Goal: Information Seeking & Learning: Learn about a topic

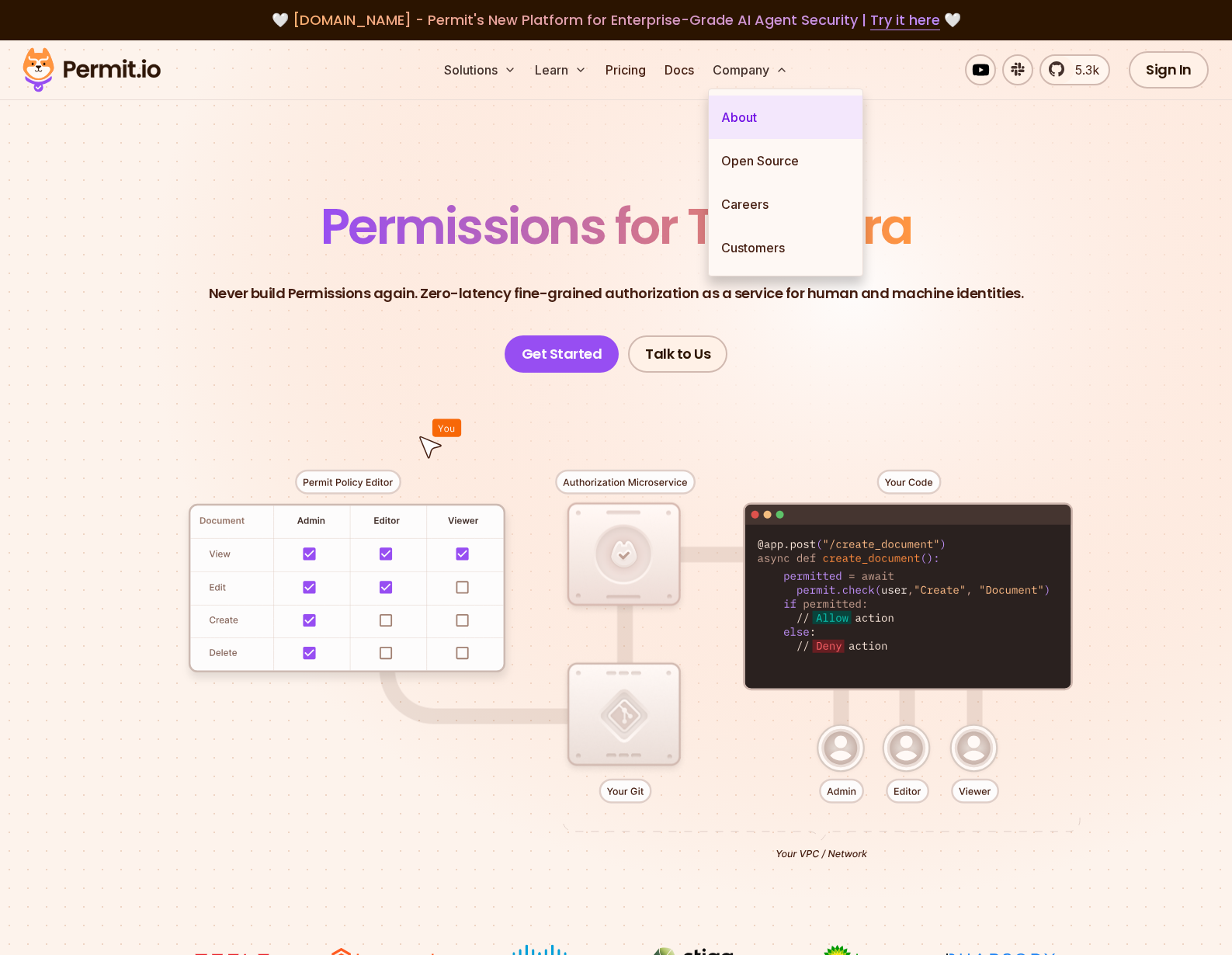
click at [751, 120] on link "About" at bounding box center [785, 117] width 153 height 43
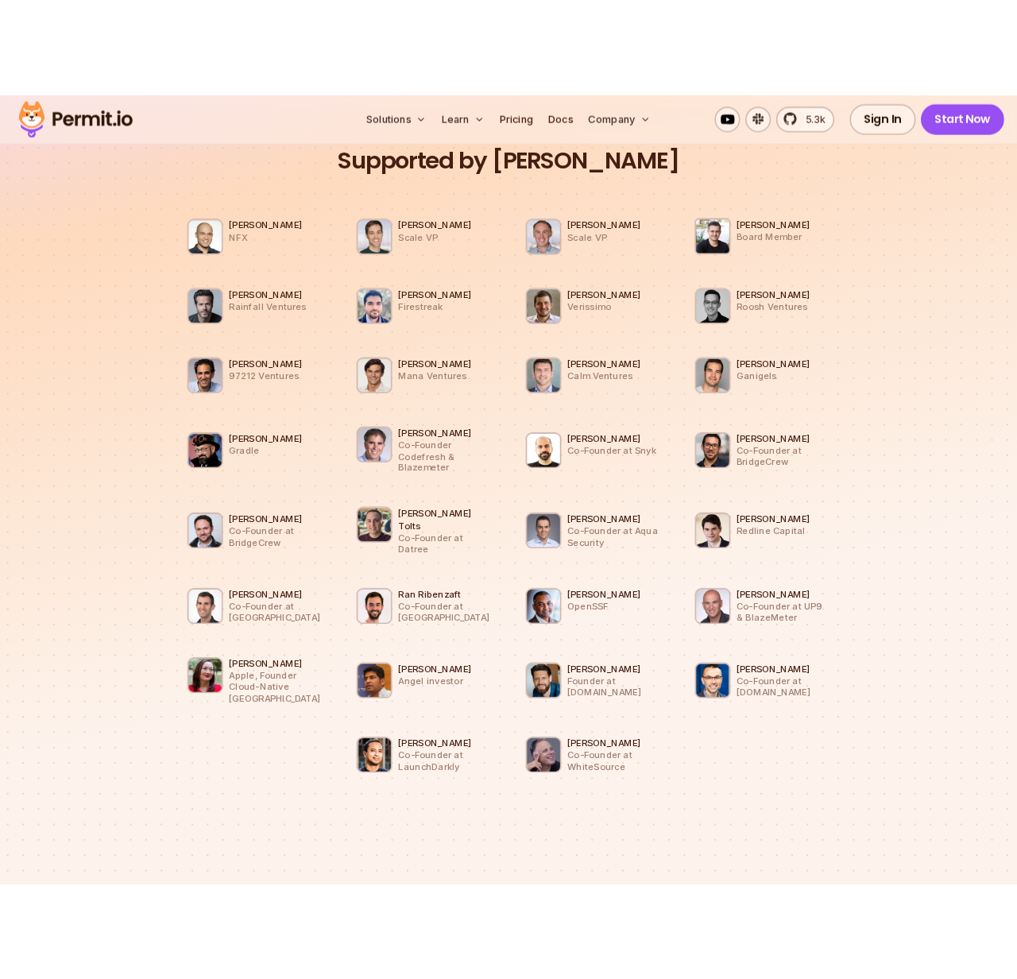
scroll to position [1434, 0]
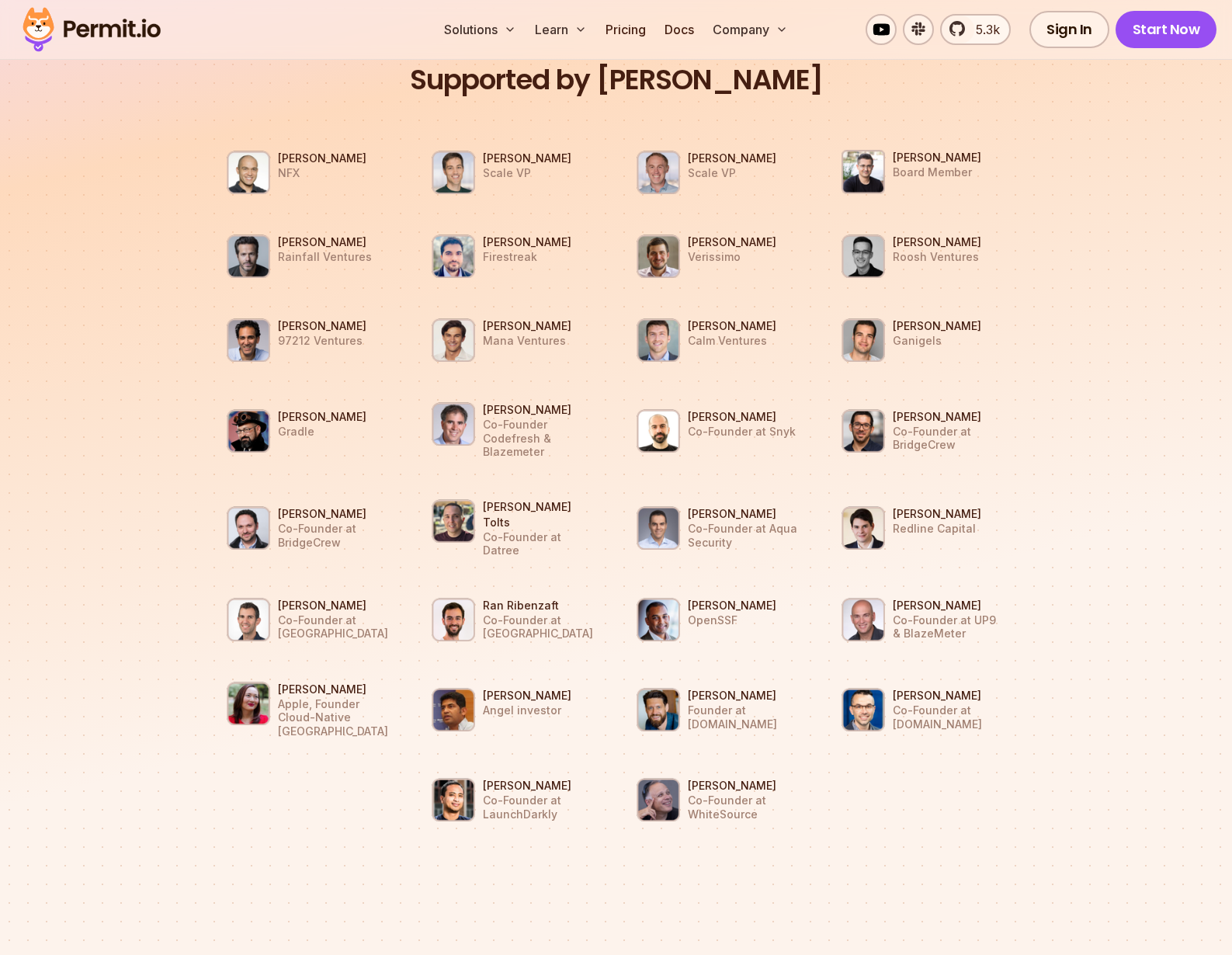
drag, startPoint x: 1188, startPoint y: 358, endPoint x: 1178, endPoint y: 356, distance: 10.2
click at [1183, 357] on section "Supported by Dev Leaders [PERSON_NAME] NFX [PERSON_NAME] Scale VP [PERSON_NAME]…" at bounding box center [616, 435] width 1232 height 970
drag, startPoint x: 1185, startPoint y: 500, endPoint x: 1149, endPoint y: 499, distance: 36.0
click at [1164, 499] on section "Supported by Dev Leaders [PERSON_NAME] NFX [PERSON_NAME] Scale VP [PERSON_NAME]…" at bounding box center [616, 435] width 1232 height 970
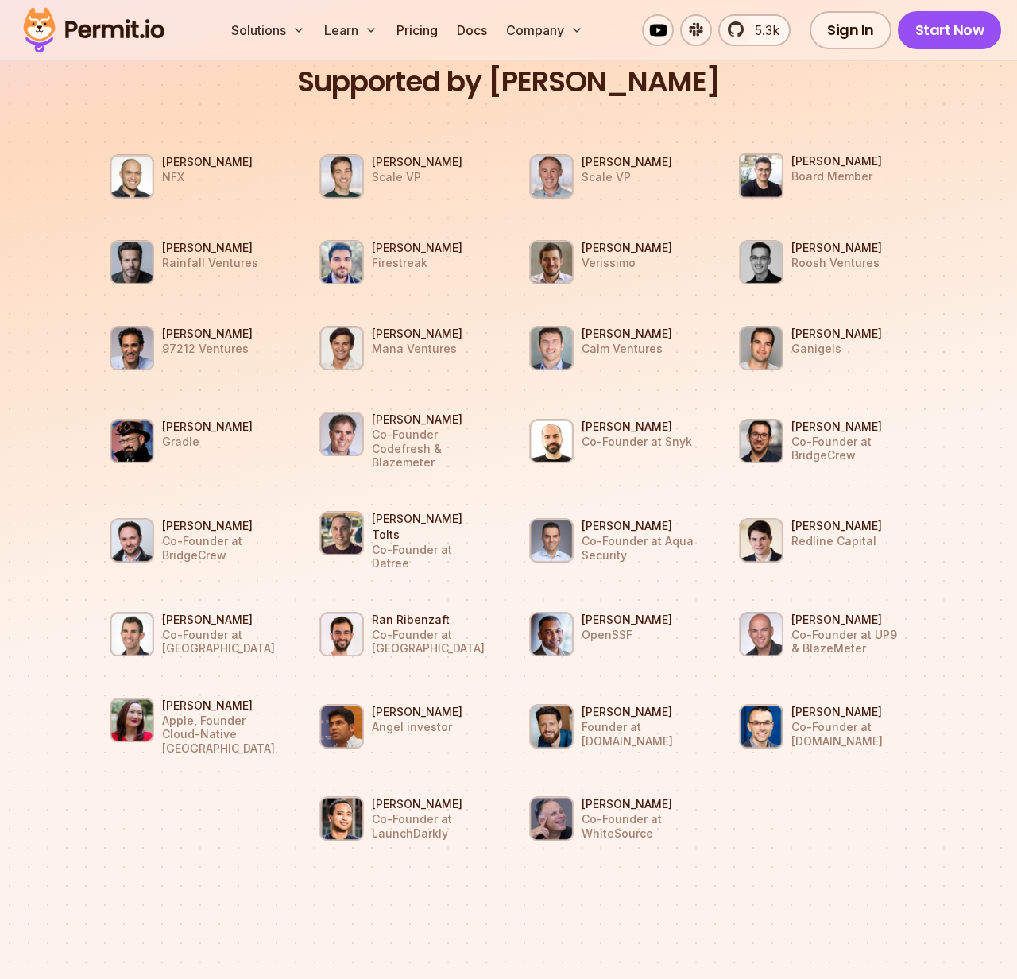
click at [610, 439] on p "Co-Founder at Snyk" at bounding box center [636, 441] width 110 height 14
click at [609, 439] on p "Co-Founder at Snyk" at bounding box center [636, 441] width 110 height 14
click at [601, 446] on li "[PERSON_NAME] Co-Founder at Snyk" at bounding box center [613, 440] width 191 height 67
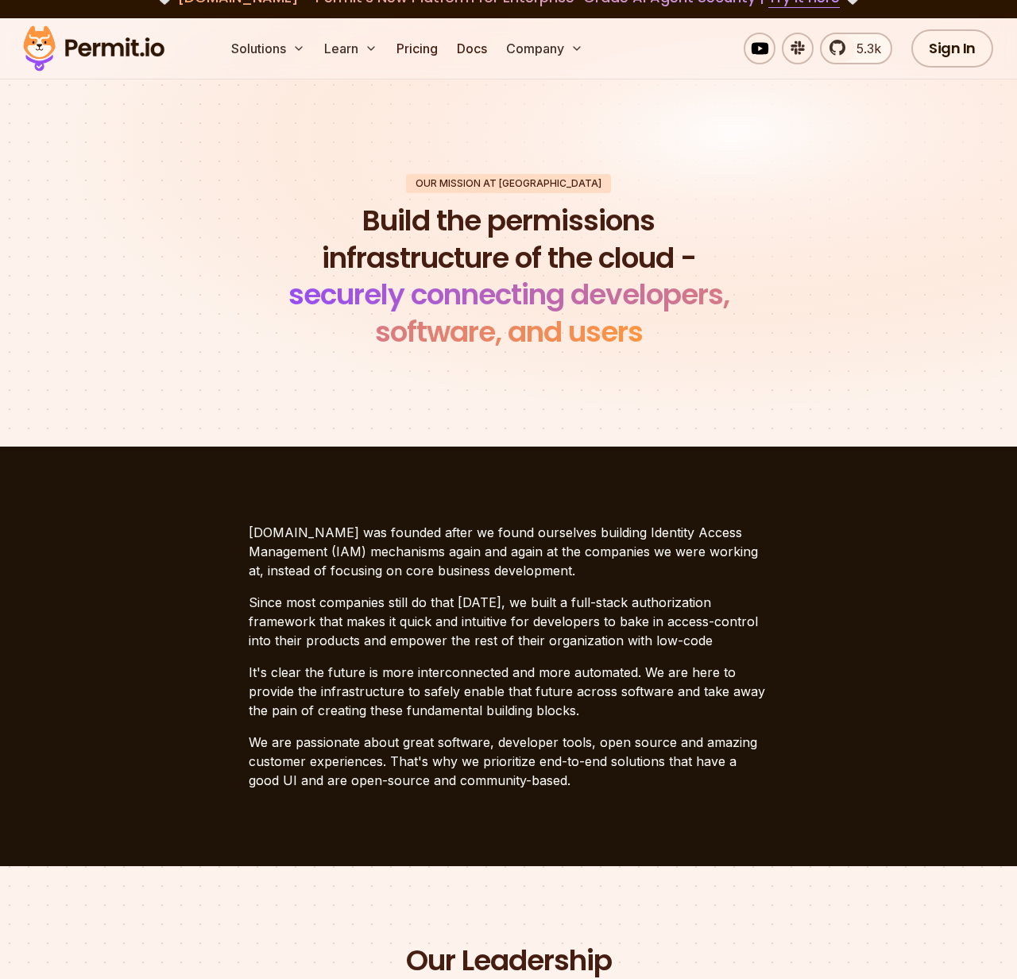
scroll to position [0, 0]
